Goal: Task Accomplishment & Management: Use online tool/utility

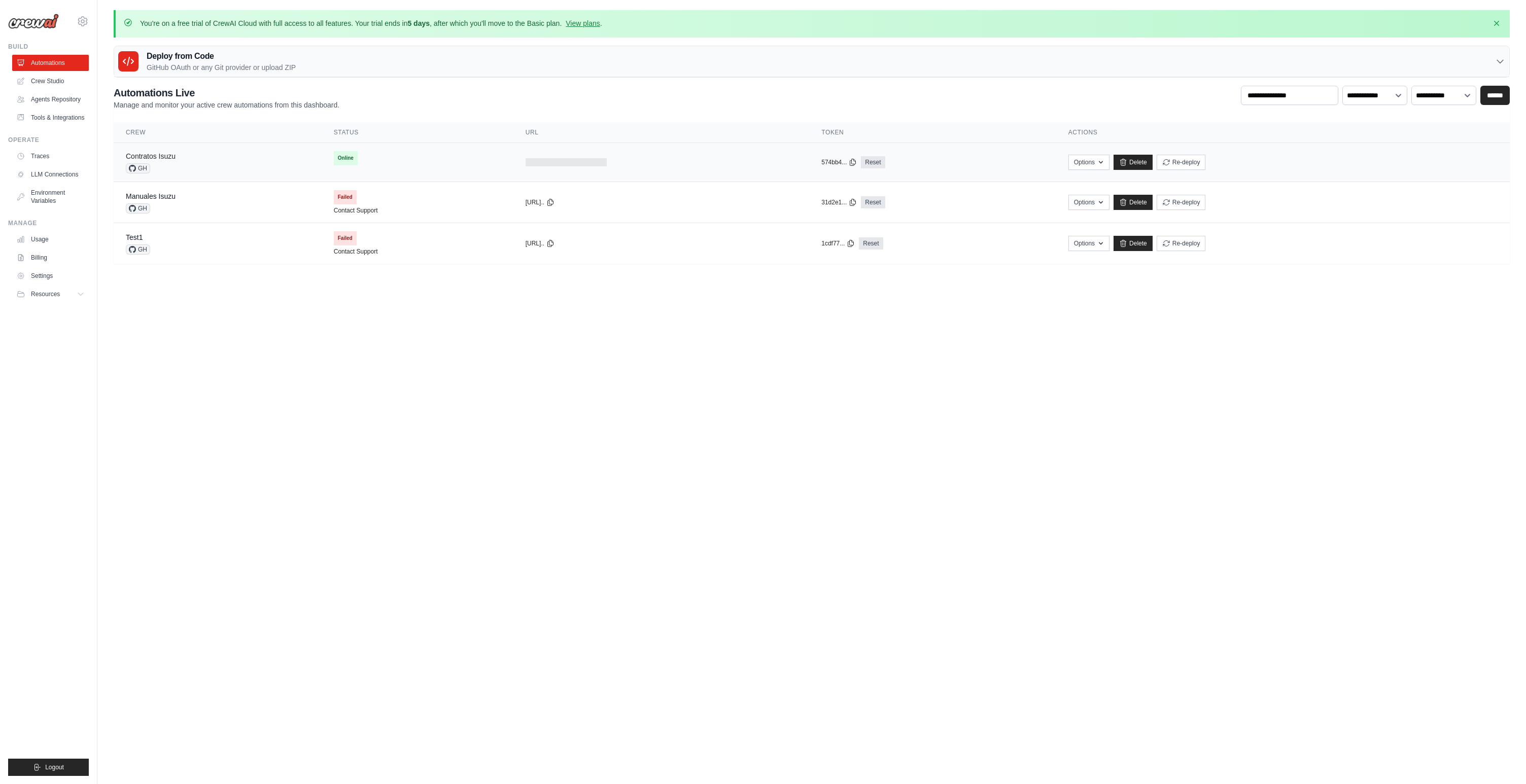
click at [172, 158] on link "Contratos Isuzu" at bounding box center [151, 156] width 50 height 8
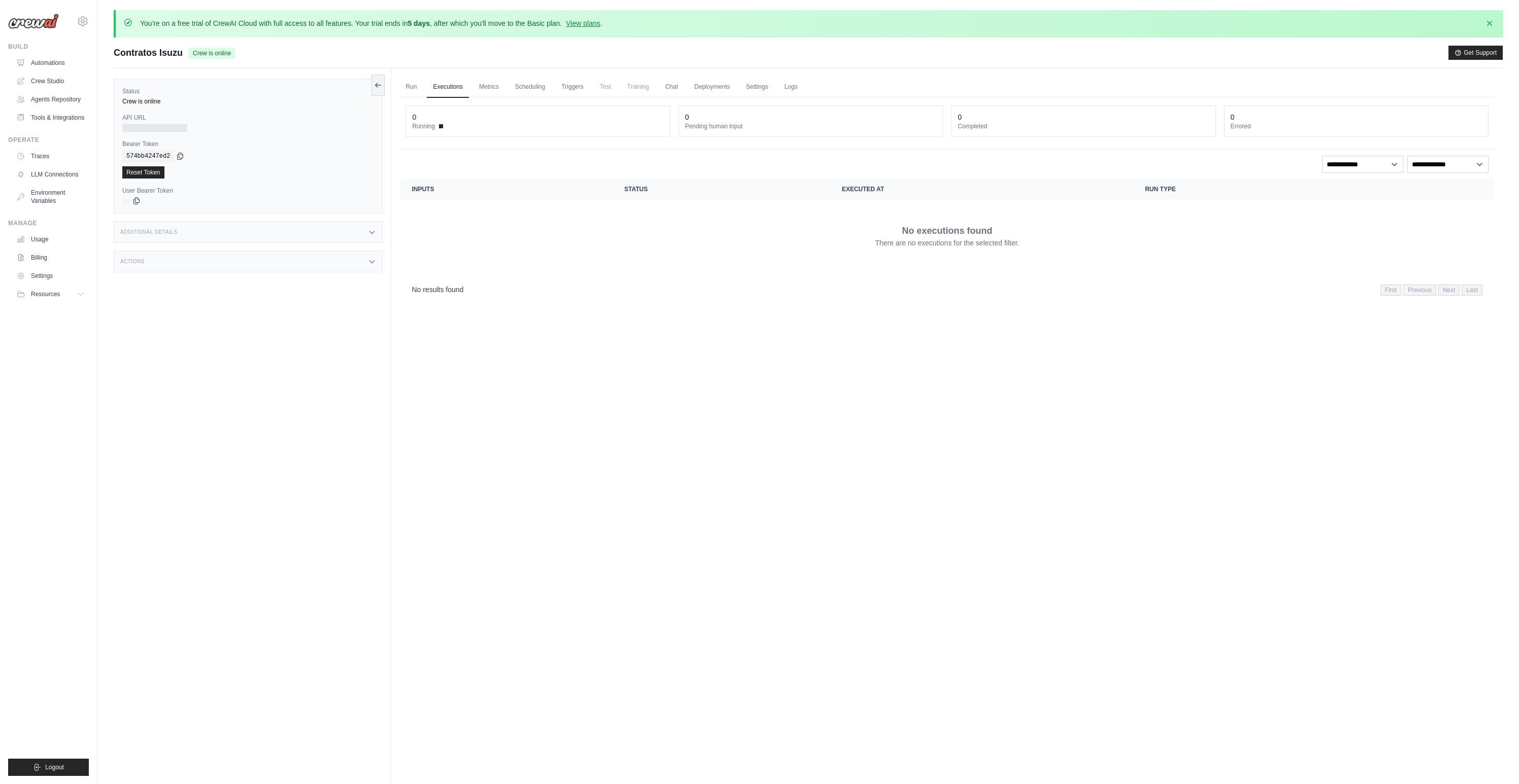
click at [165, 129] on div at bounding box center [154, 127] width 65 height 8
click at [175, 135] on div "Status Crew is online API URL Bearer Token copied 574bb4247ed2 Reset Token User…" at bounding box center [248, 146] width 269 height 135
click at [166, 230] on h3 "Additional Details" at bounding box center [149, 232] width 57 height 6
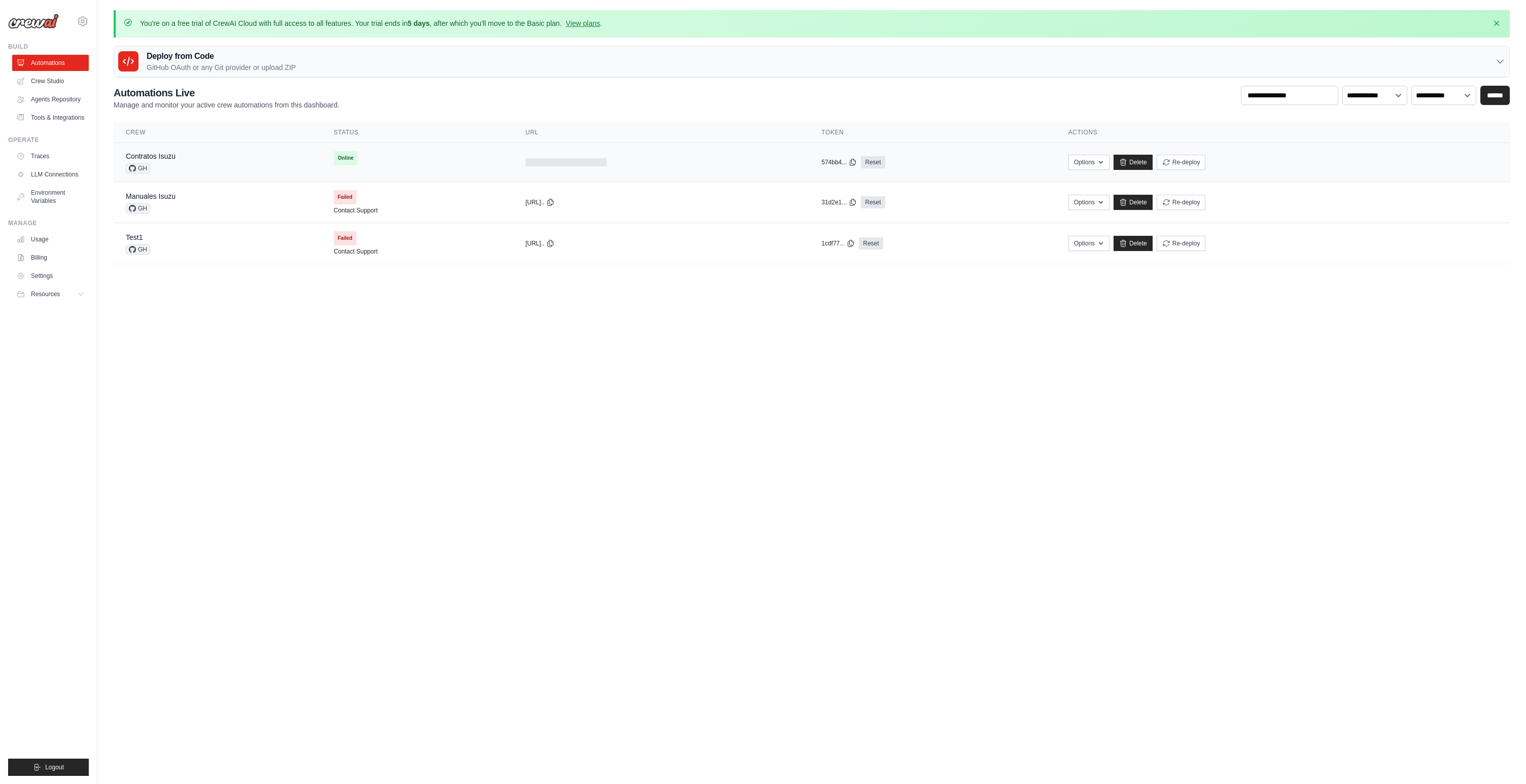
click at [557, 165] on div at bounding box center [566, 162] width 81 height 8
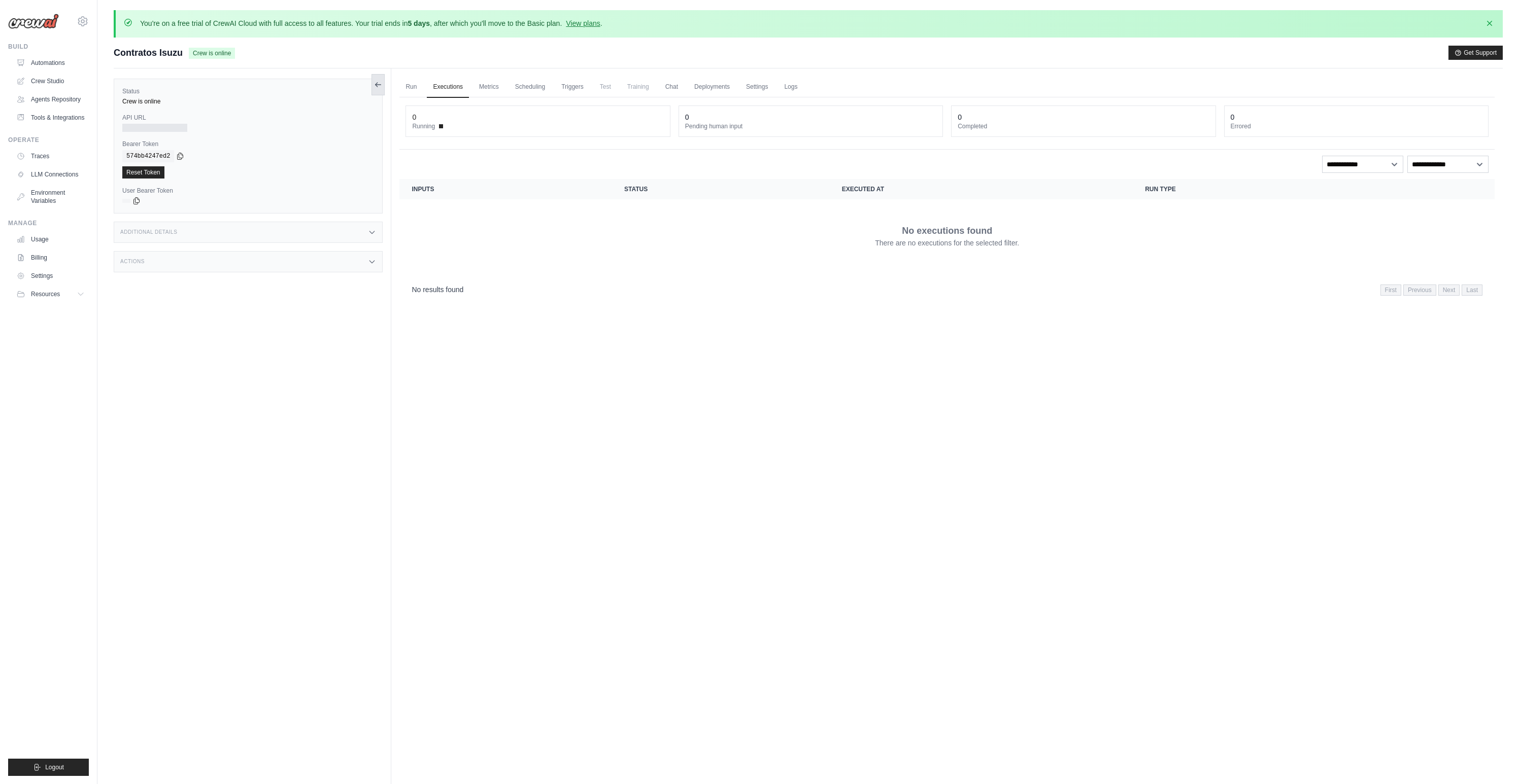
click at [381, 88] on icon at bounding box center [378, 84] width 8 height 8
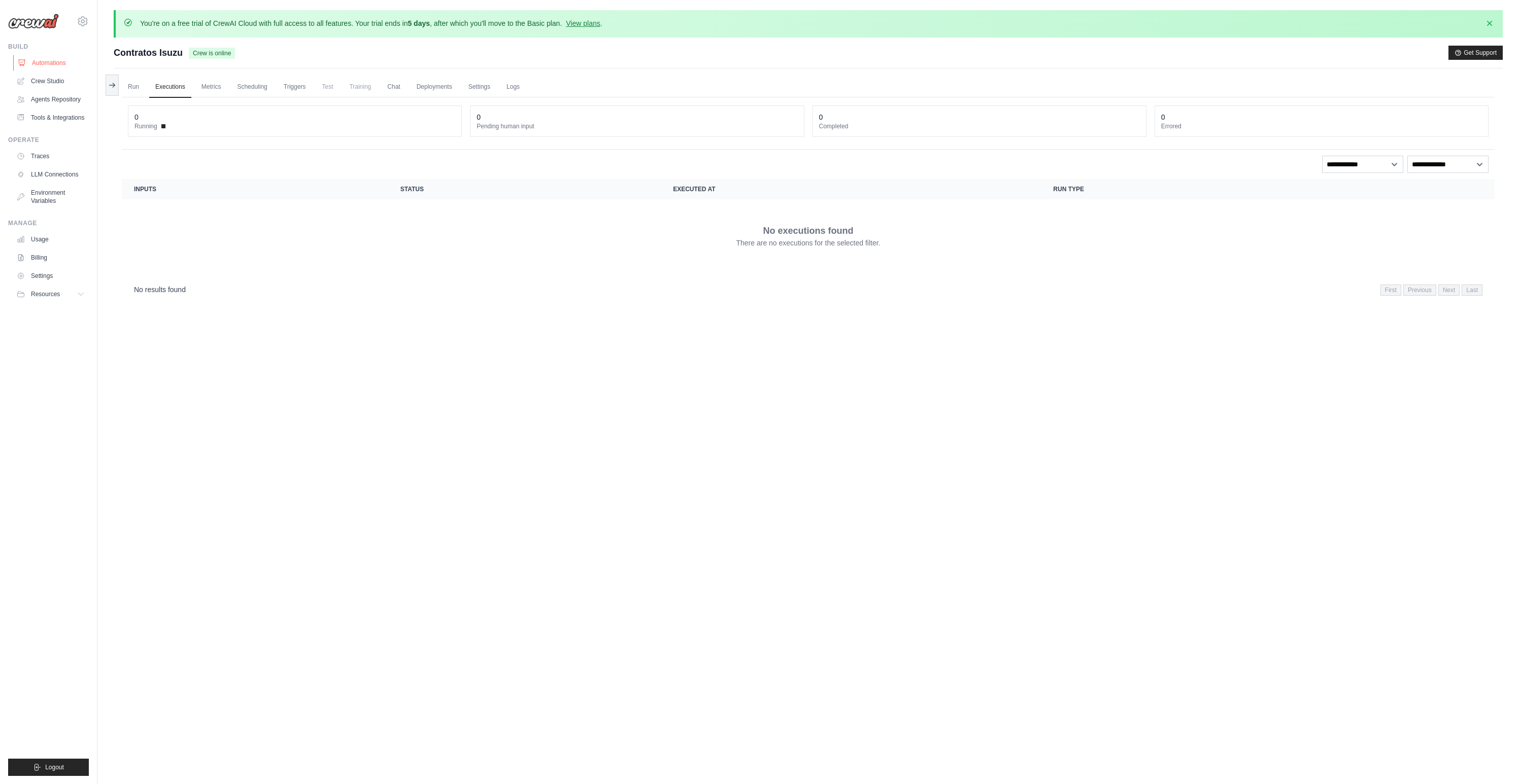
click at [45, 64] on link "Automations" at bounding box center [52, 63] width 76 height 16
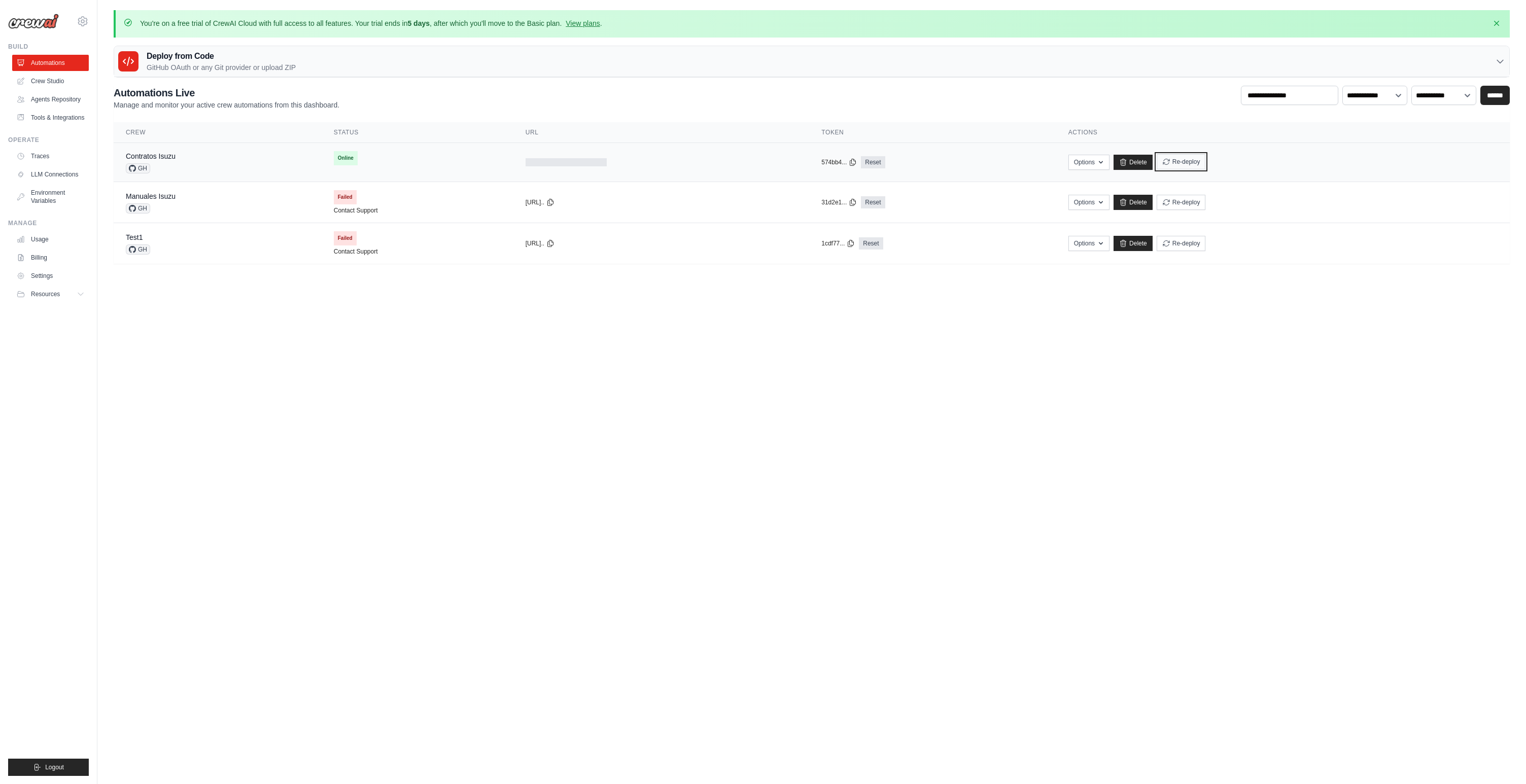
click at [1178, 162] on button "Re-deploy" at bounding box center [1181, 161] width 49 height 15
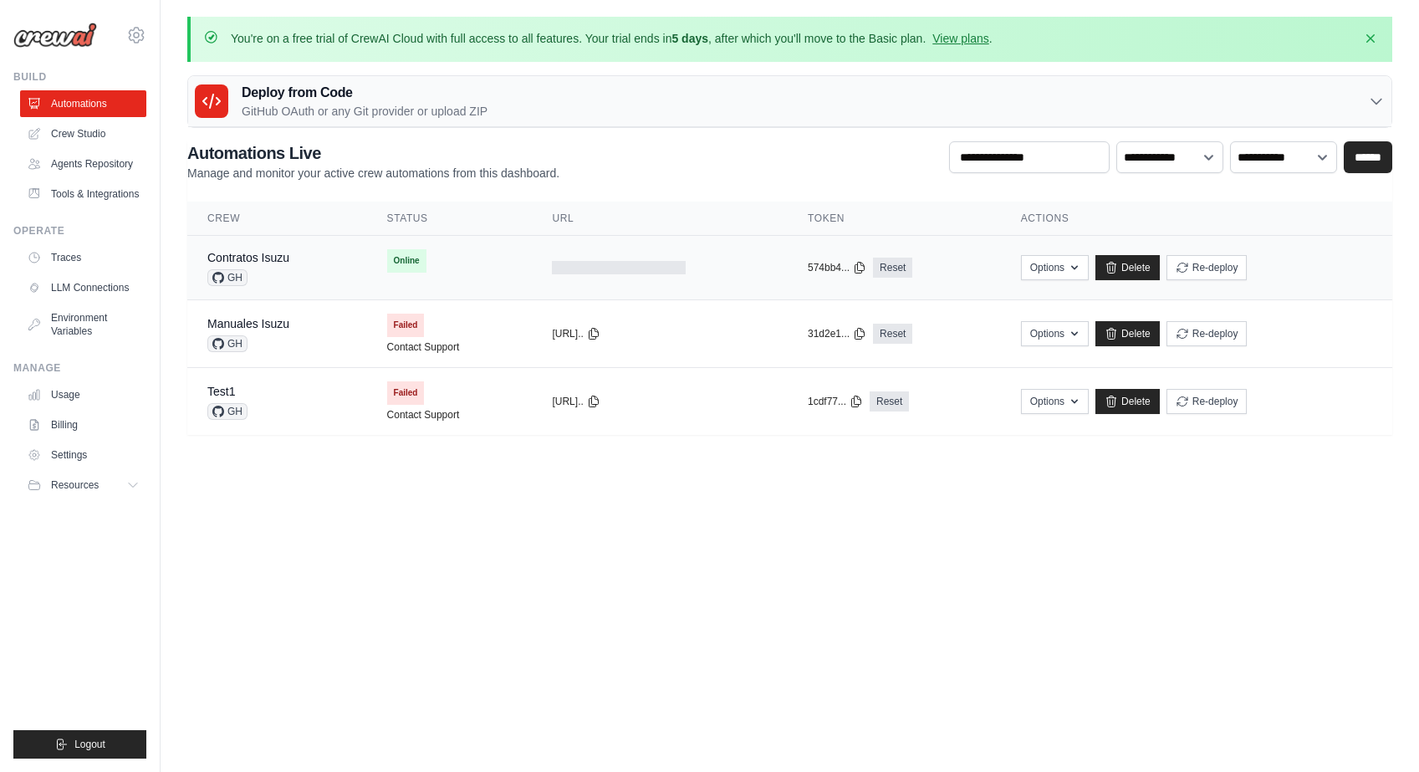
click at [652, 269] on div at bounding box center [619, 267] width 134 height 13
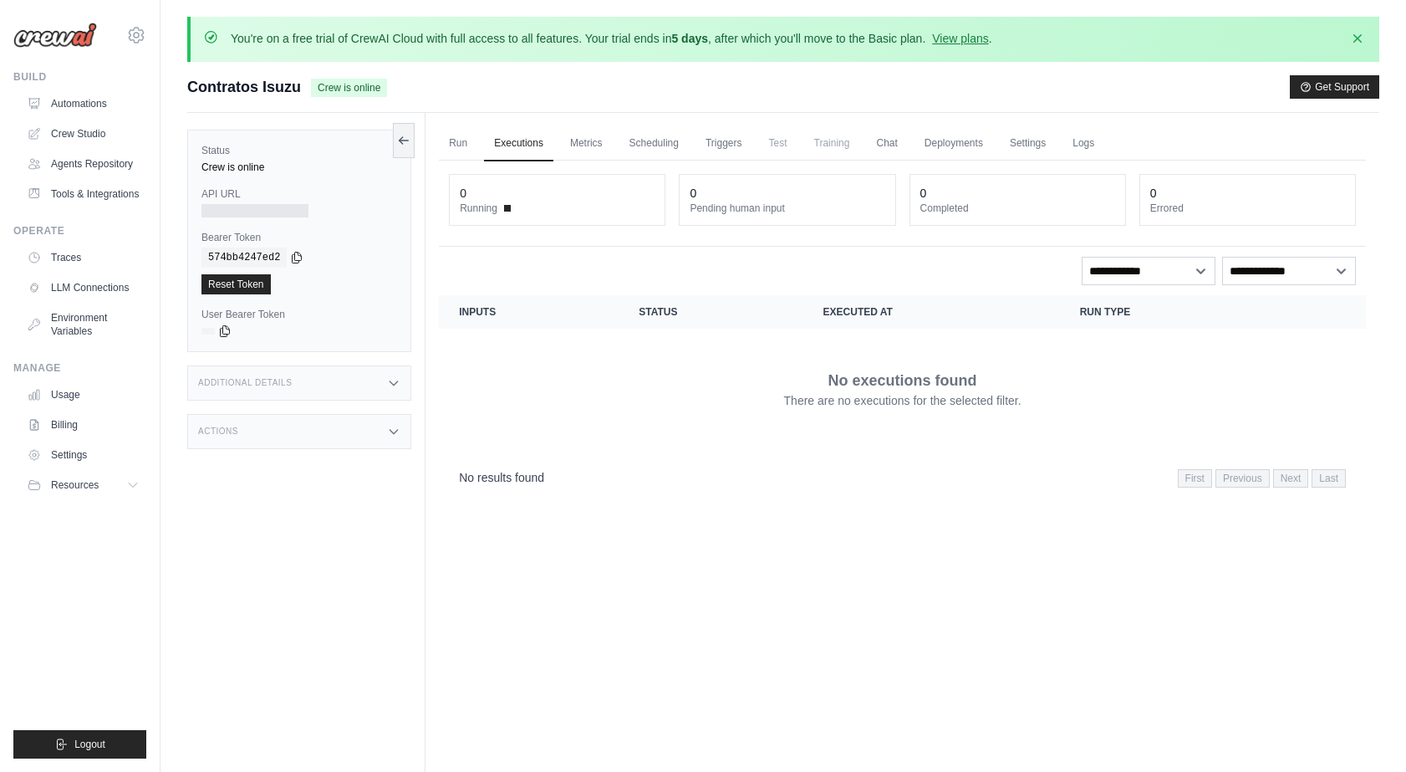
click at [247, 205] on div at bounding box center [254, 210] width 107 height 13
click at [264, 212] on div at bounding box center [254, 210] width 107 height 13
click at [350, 206] on div at bounding box center [299, 210] width 196 height 13
click at [344, 384] on div "Additional Details" at bounding box center [299, 382] width 224 height 35
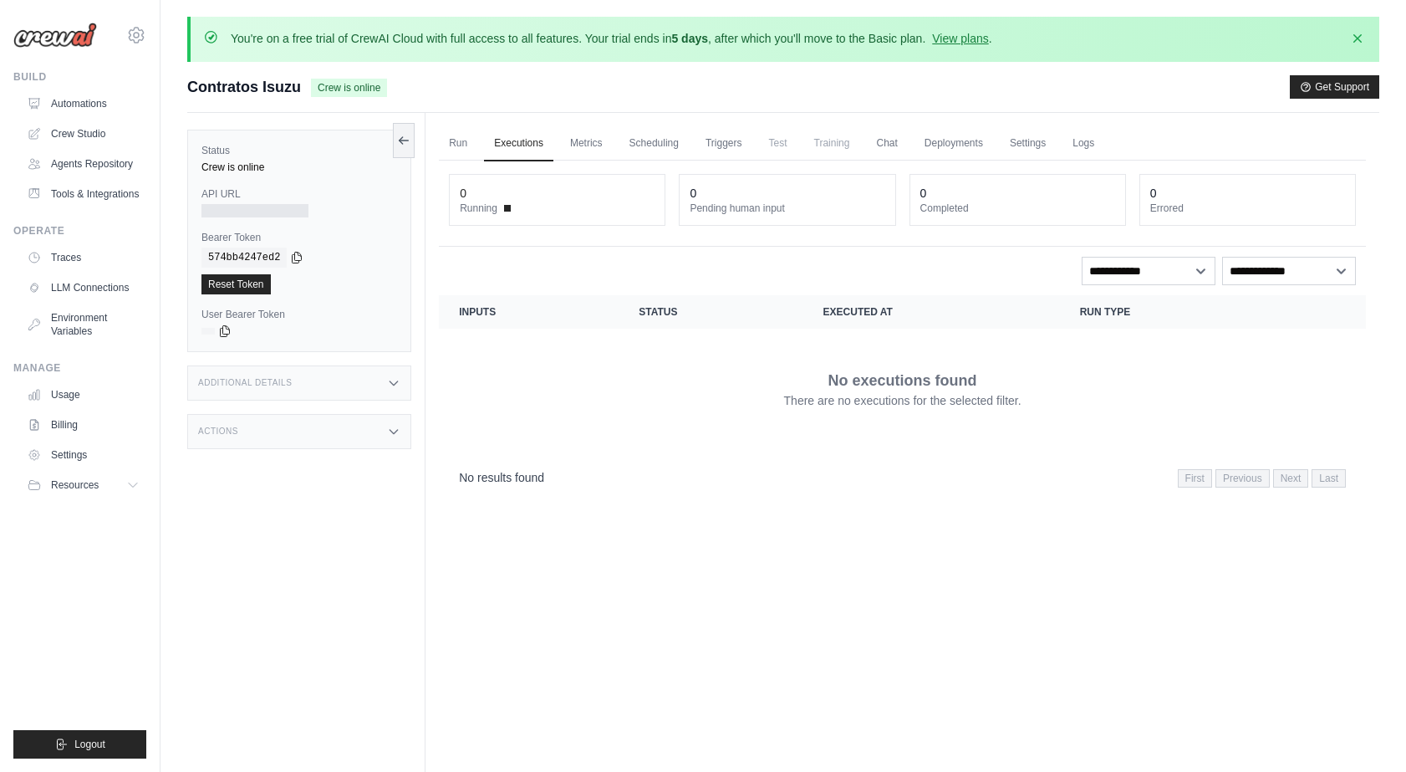
click at [338, 434] on div "Actions" at bounding box center [299, 431] width 224 height 35
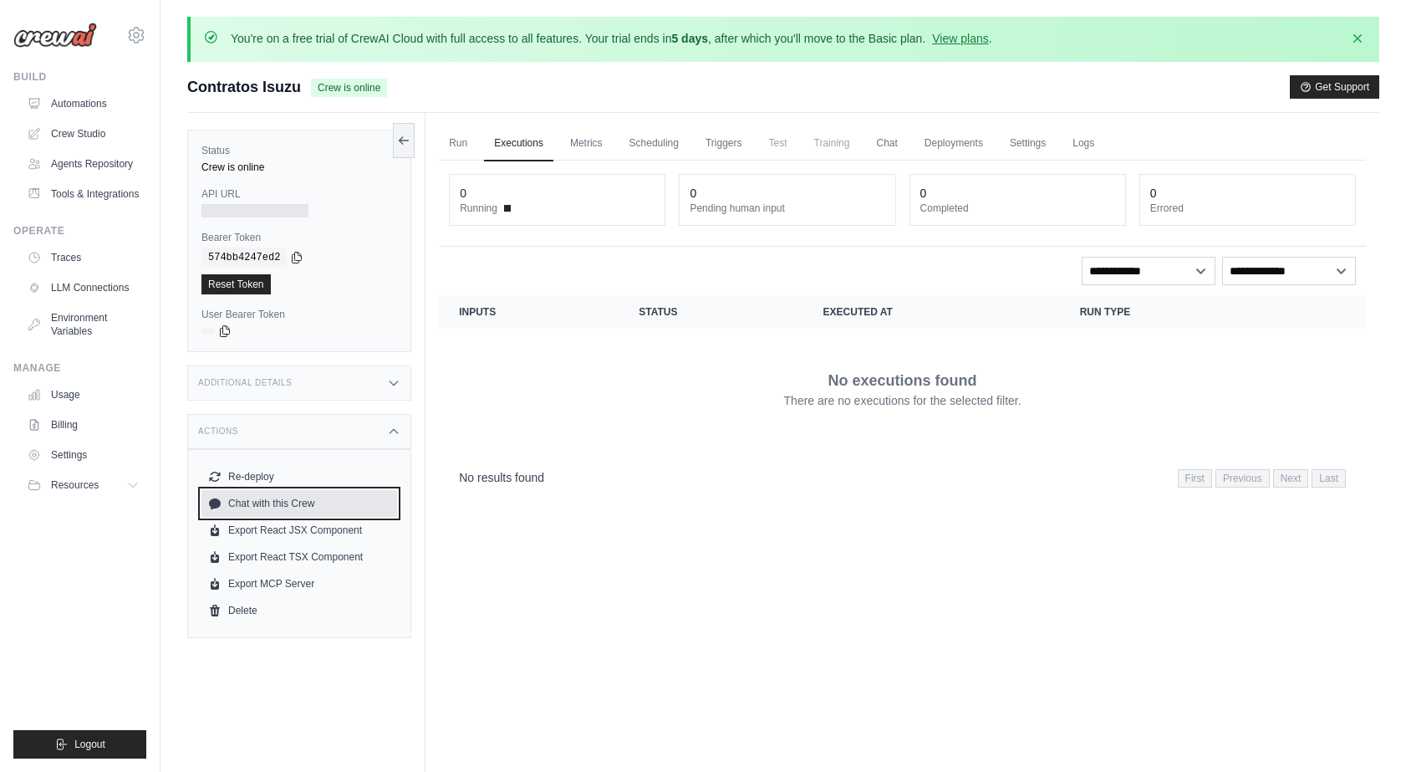
click at [284, 501] on link "Chat with this Crew" at bounding box center [299, 503] width 196 height 27
click at [328, 85] on span "Crew is online" at bounding box center [349, 88] width 76 height 18
click at [403, 134] on icon at bounding box center [403, 139] width 13 height 13
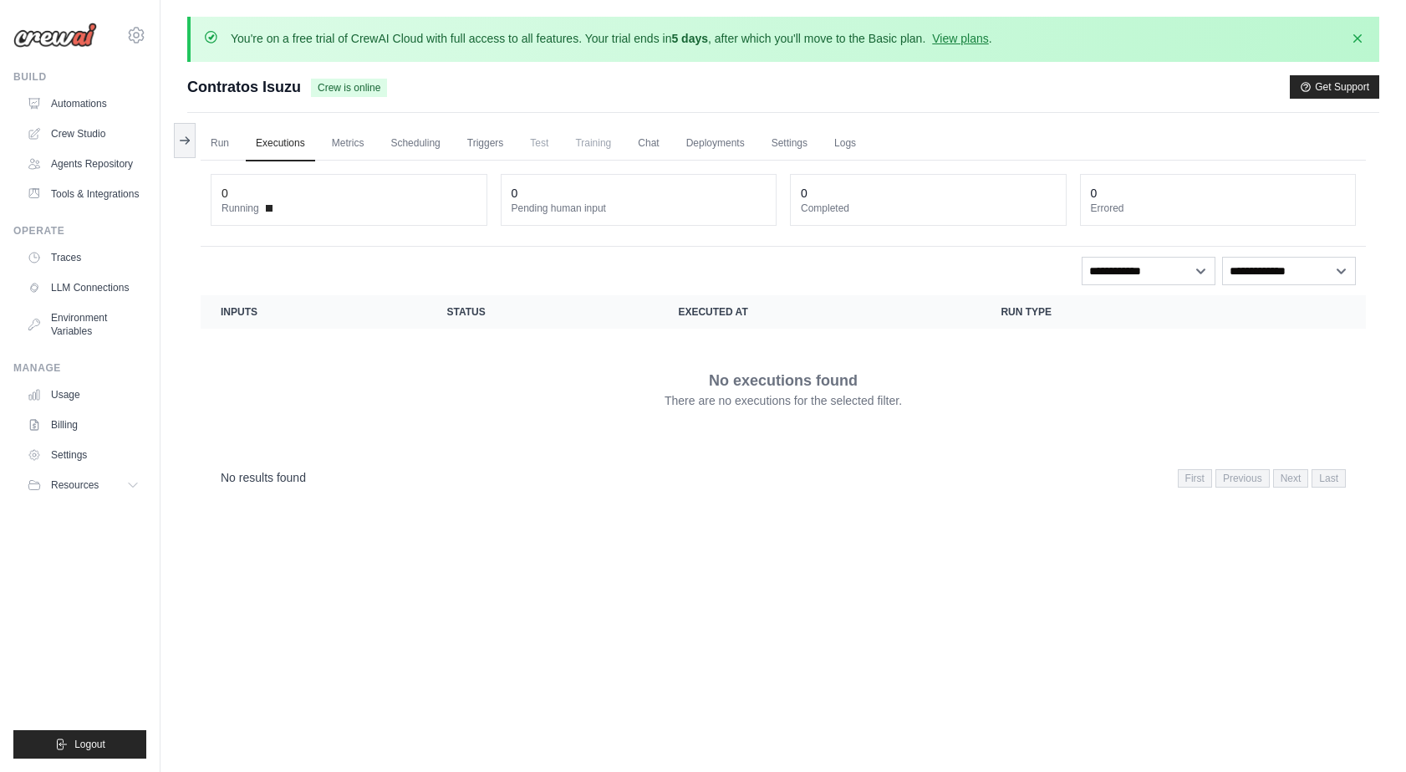
click at [403, 134] on link "Scheduling" at bounding box center [414, 143] width 69 height 35
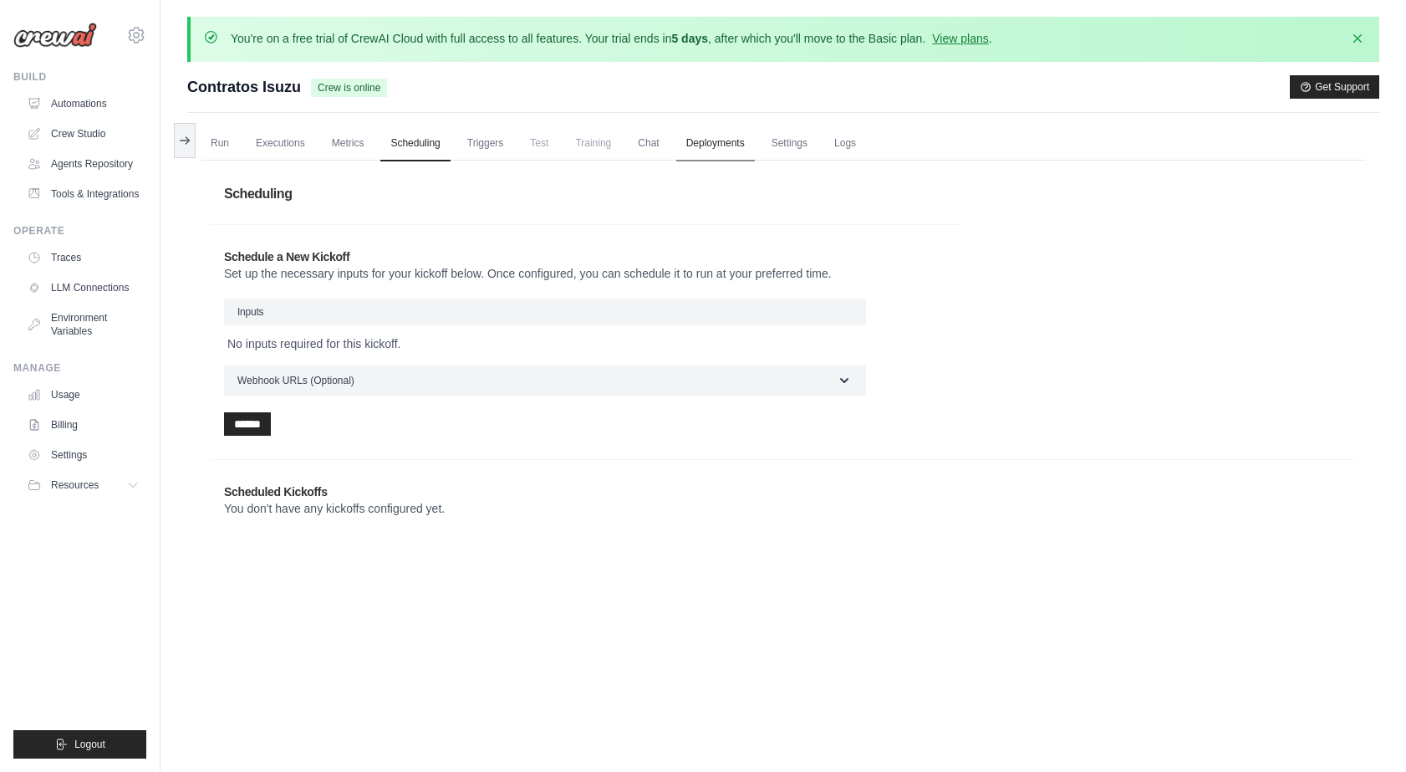
click at [722, 143] on link "Deployments" at bounding box center [715, 143] width 79 height 35
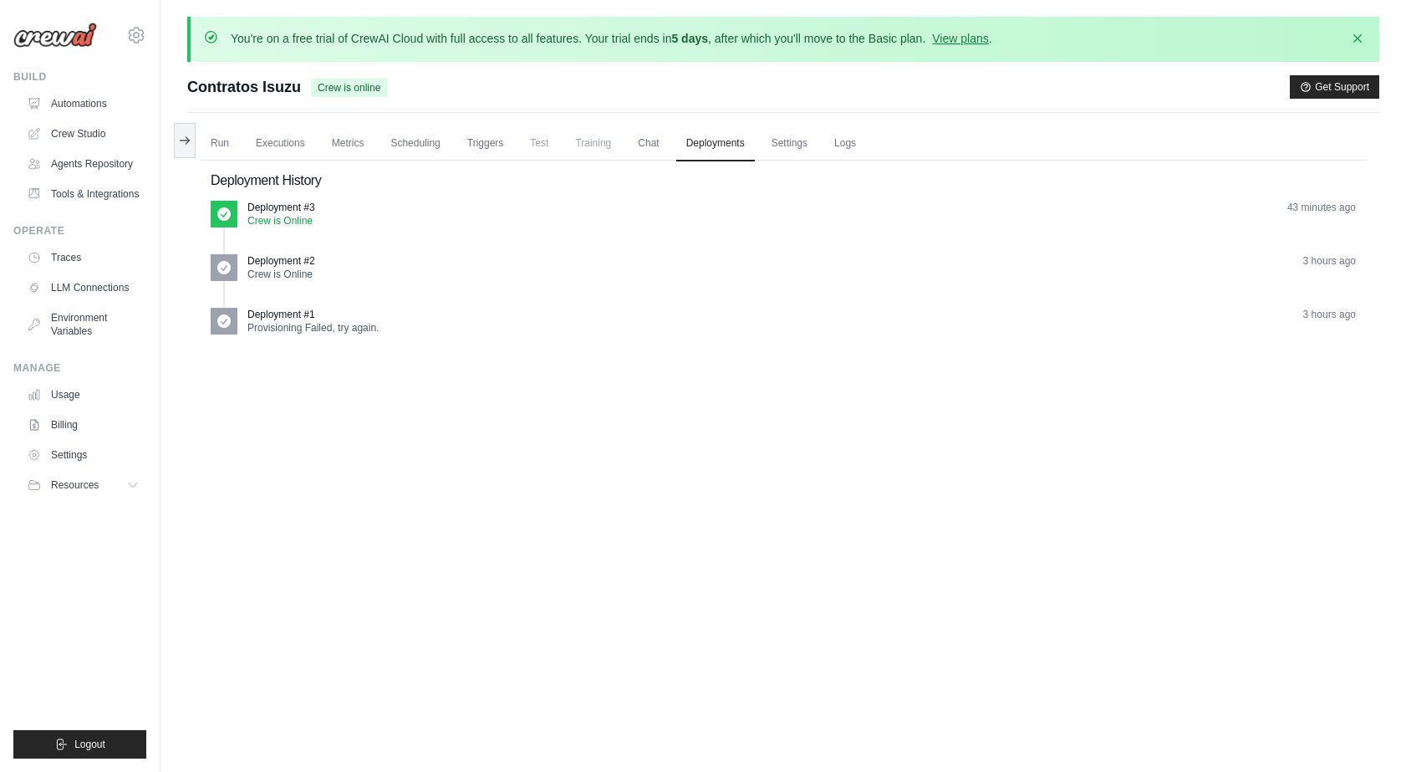
click at [298, 217] on p "Crew is Online" at bounding box center [281, 220] width 68 height 13
click at [219, 210] on icon at bounding box center [223, 213] width 13 height 13
click at [838, 142] on link "Logs" at bounding box center [845, 143] width 42 height 35
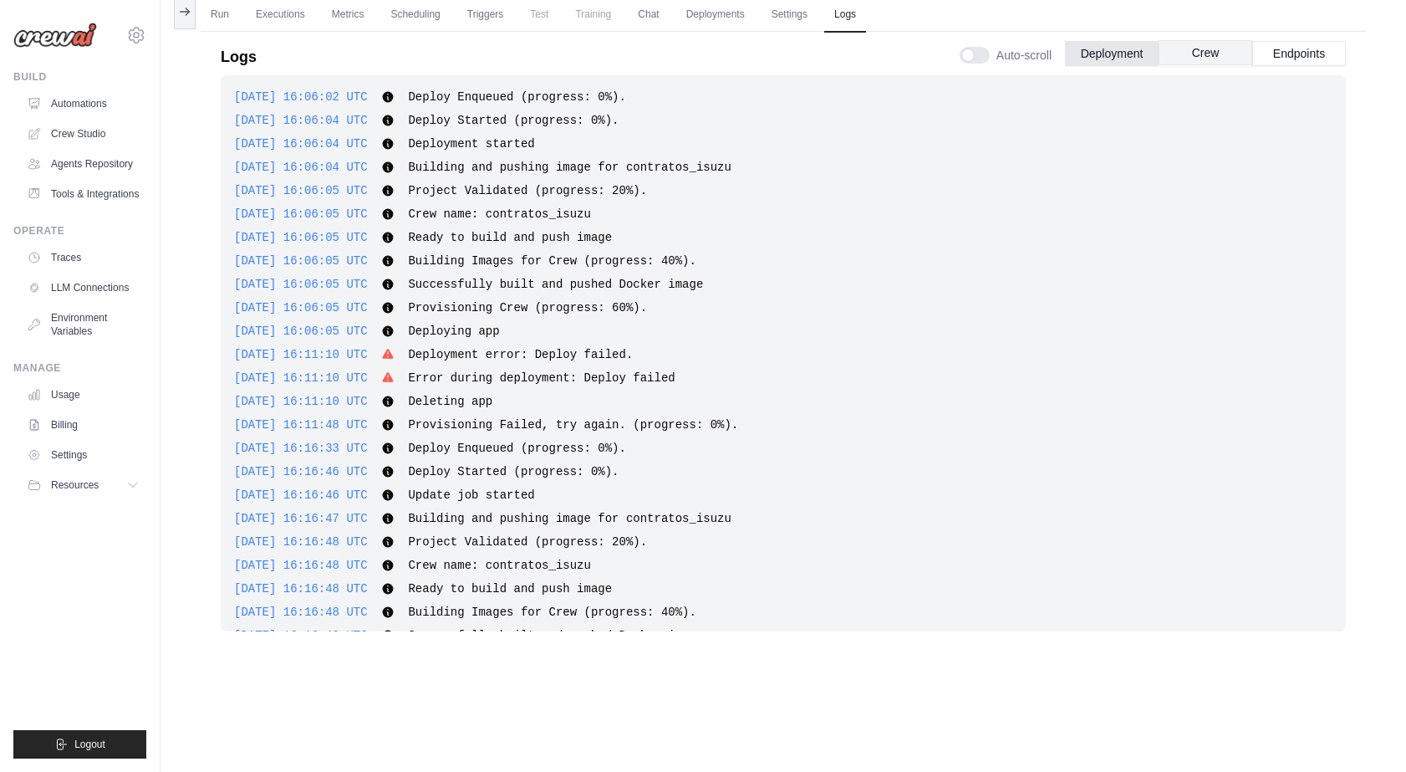
click at [1221, 50] on button "Crew" at bounding box center [1206, 52] width 94 height 25
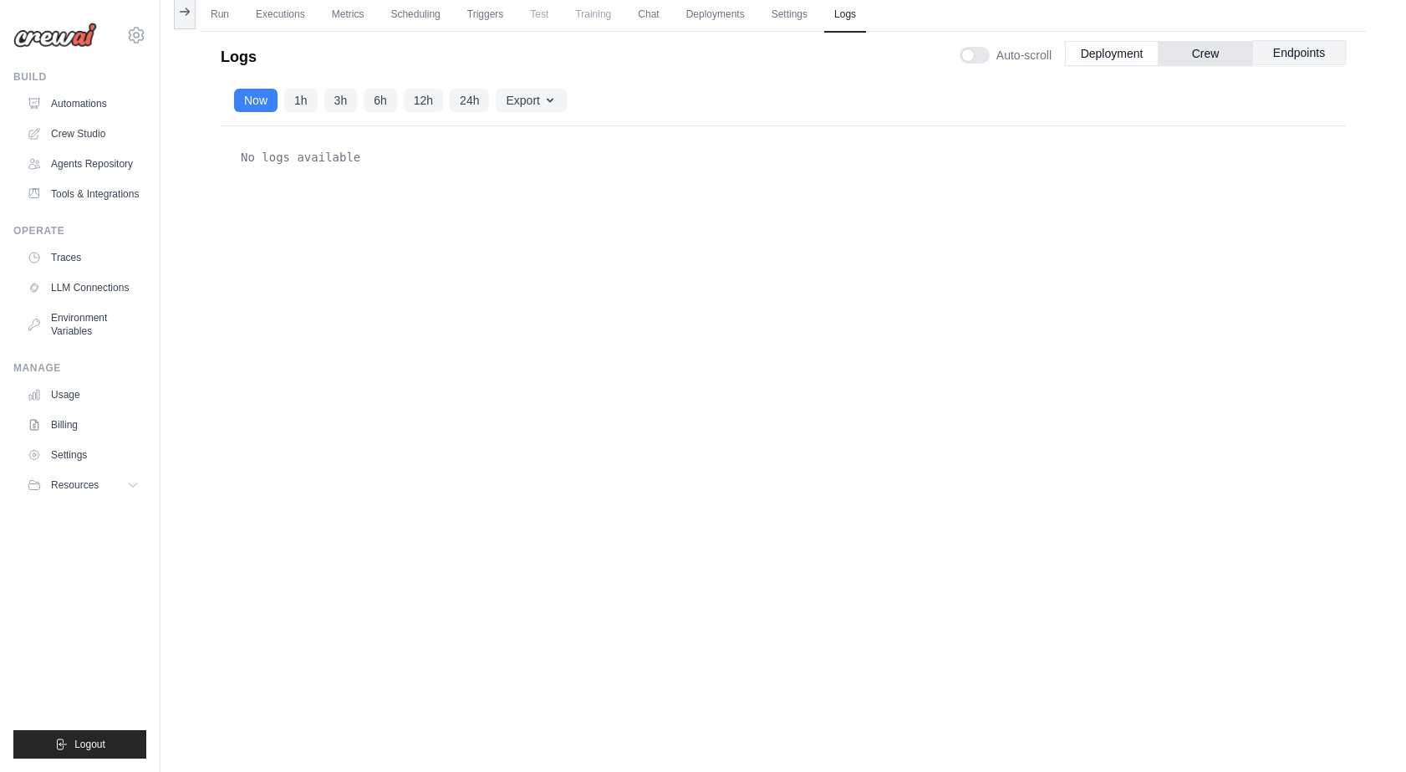
click at [1313, 49] on button "Endpoints" at bounding box center [1299, 52] width 94 height 25
click at [541, 98] on button "Export" at bounding box center [531, 99] width 70 height 23
click at [564, 324] on div "No logs available" at bounding box center [783, 392] width 1125 height 532
click at [305, 94] on button "1h" at bounding box center [300, 99] width 33 height 23
click at [261, 96] on button "Now" at bounding box center [255, 99] width 43 height 23
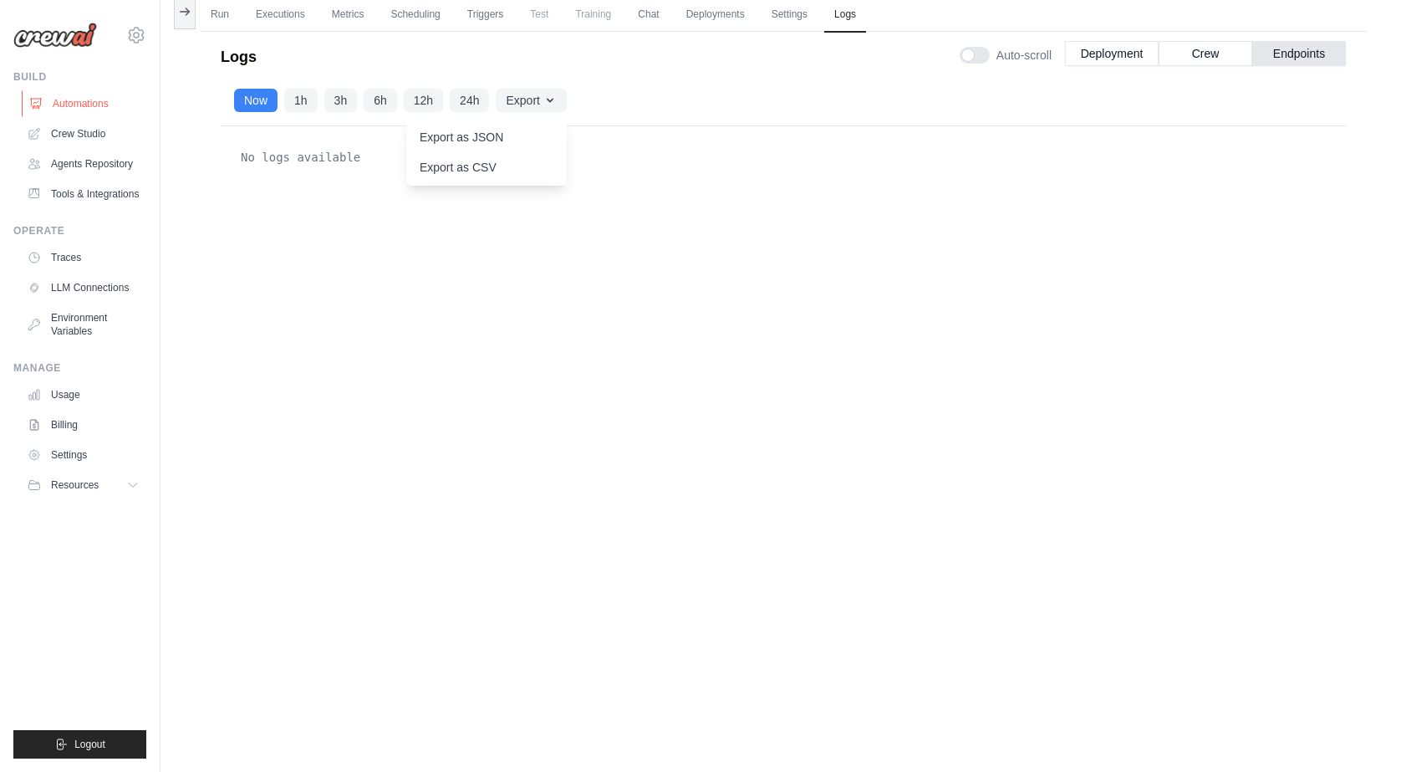
click at [69, 106] on link "Automations" at bounding box center [85, 103] width 126 height 27
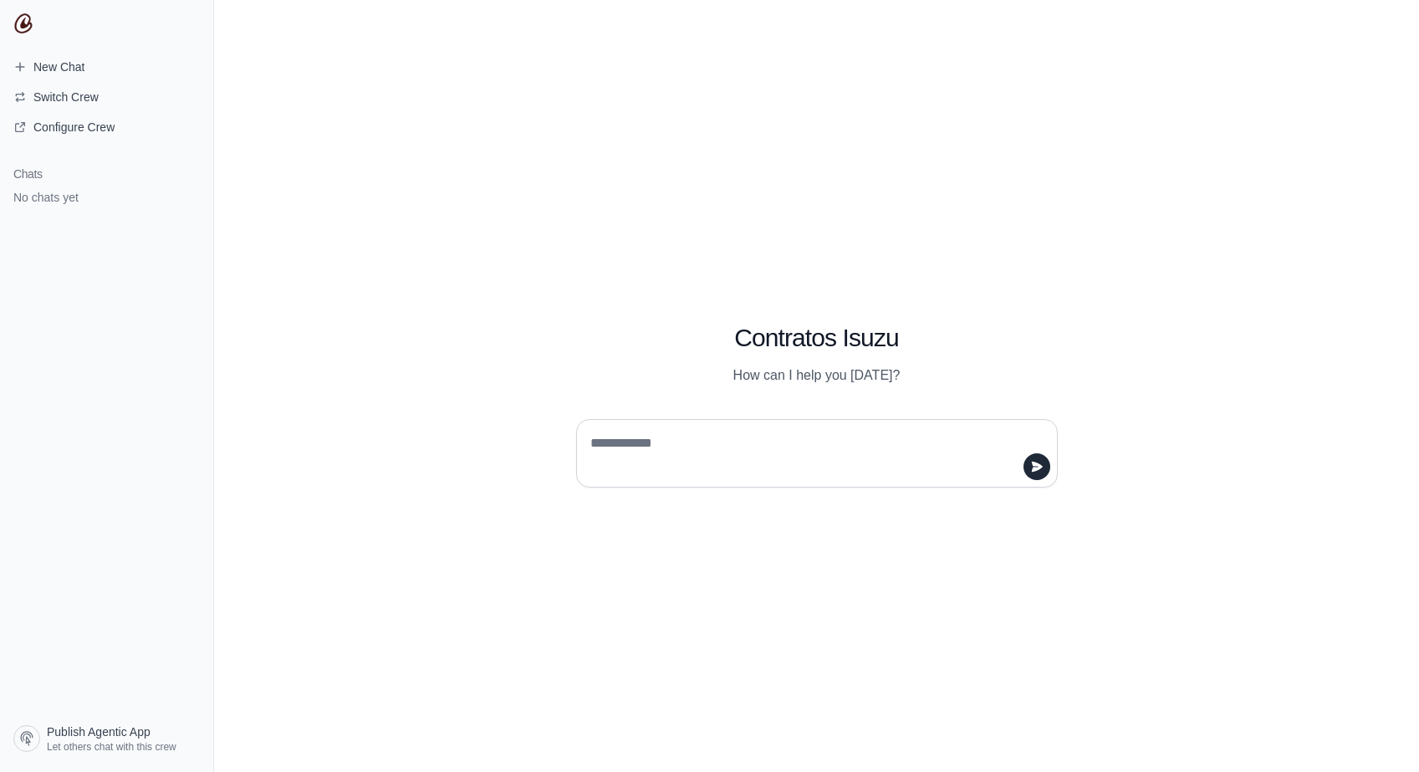
click at [695, 455] on textarea at bounding box center [812, 453] width 450 height 47
type textarea "*"
type textarea "**********"
